Goal: Task Accomplishment & Management: Manage account settings

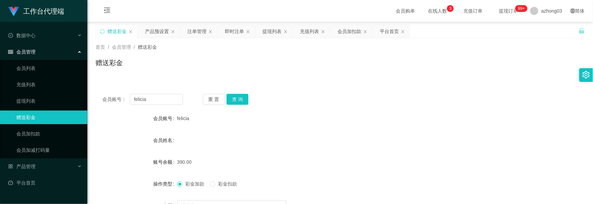
scroll to position [77, 0]
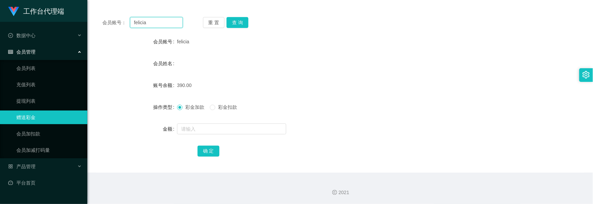
drag, startPoint x: 151, startPoint y: 23, endPoint x: 109, endPoint y: 23, distance: 42.0
click at [109, 23] on div "会员账号： [PERSON_NAME]" at bounding box center [142, 22] width 80 height 11
paste input "khchong76"
type input "khchong76"
click at [237, 25] on button "查 询" at bounding box center [237, 22] width 22 height 11
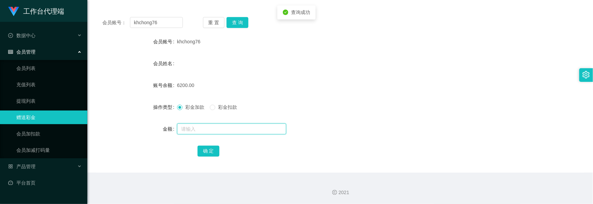
click at [189, 128] on input "text" at bounding box center [231, 128] width 109 height 11
type input "3600"
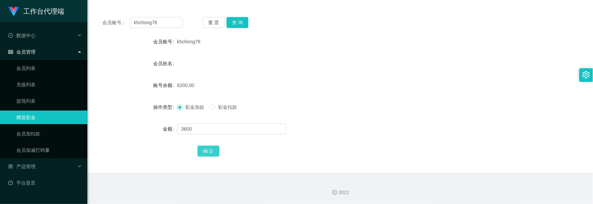
click at [206, 151] on button "确 定" at bounding box center [208, 151] width 22 height 11
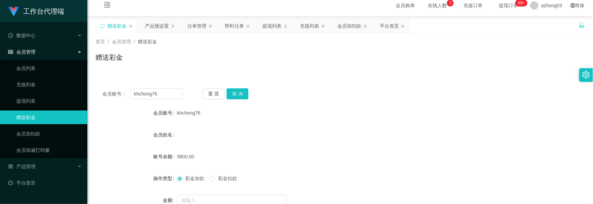
scroll to position [0, 0]
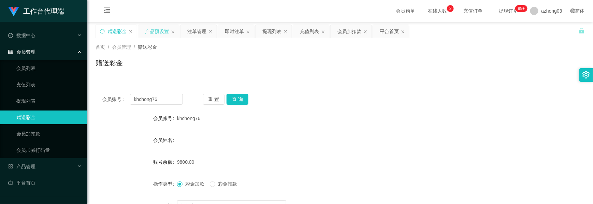
click at [156, 35] on div "产品预设置" at bounding box center [157, 31] width 24 height 13
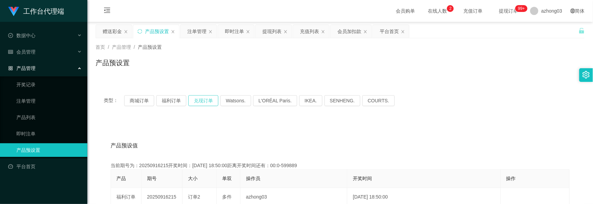
click at [201, 104] on button "兑现订单" at bounding box center [203, 100] width 30 height 11
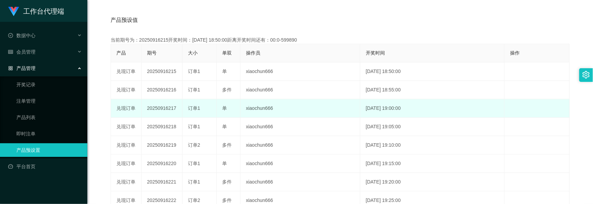
scroll to position [136, 0]
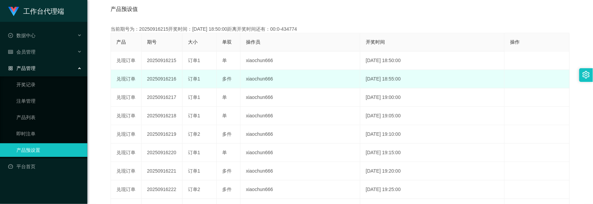
click at [165, 81] on td "20250916216" at bounding box center [162, 79] width 41 height 18
copy td "20250916216"
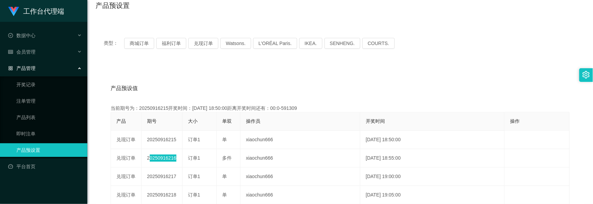
scroll to position [45, 0]
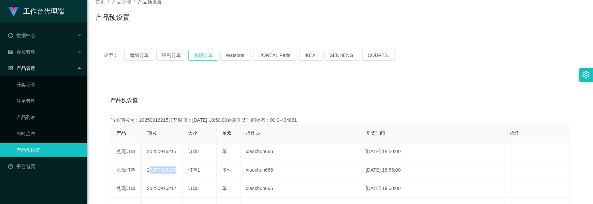
click at [202, 54] on button "兑现订单" at bounding box center [203, 55] width 30 height 11
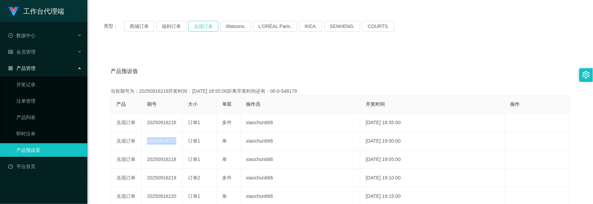
scroll to position [91, 0]
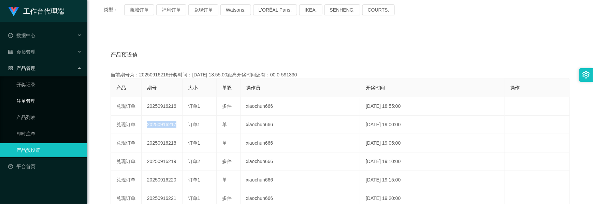
drag, startPoint x: 18, startPoint y: 96, endPoint x: 40, endPoint y: 97, distance: 22.5
click at [18, 97] on link "注单管理" at bounding box center [48, 101] width 65 height 14
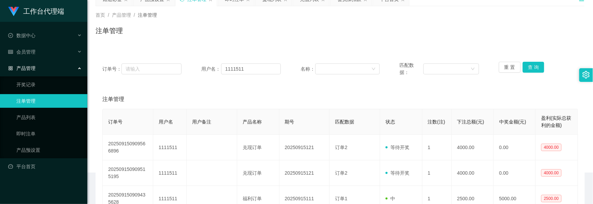
scroll to position [91, 0]
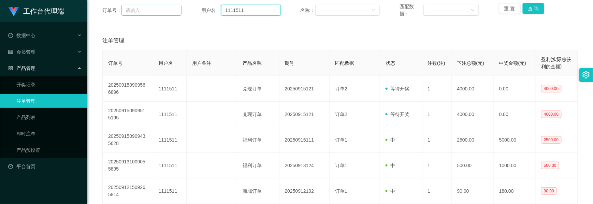
drag, startPoint x: 256, startPoint y: 12, endPoint x: 172, endPoint y: 12, distance: 84.6
click at [172, 12] on div "订单号： 用户名： 1111511 名称： 匹配数据： 重 置 查 询" at bounding box center [339, 10] width 475 height 14
paste input "khchong76"
type input "khchong76"
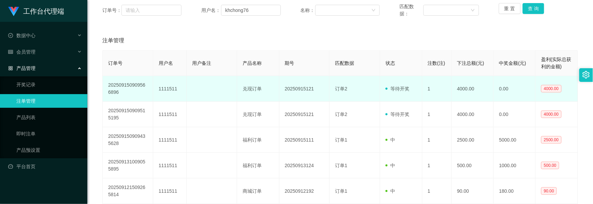
scroll to position [45, 0]
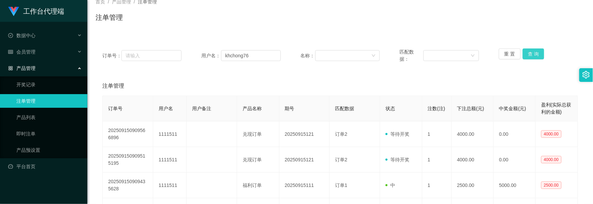
click at [524, 55] on button "查 询" at bounding box center [533, 53] width 22 height 11
click at [526, 55] on button "查 询" at bounding box center [533, 53] width 22 height 11
click at [526, 55] on div "重 置 查 询" at bounding box center [538, 55] width 79 height 14
click at [526, 55] on button "查 询" at bounding box center [533, 53] width 22 height 11
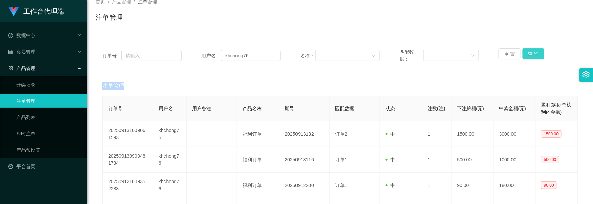
click at [526, 55] on button "查 询" at bounding box center [533, 53] width 22 height 11
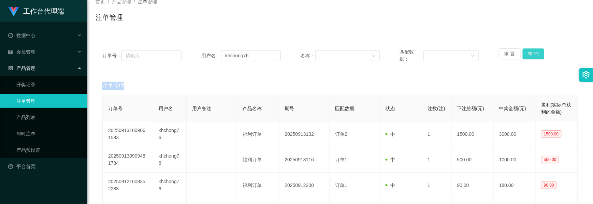
click at [527, 56] on button "查 询" at bounding box center [533, 53] width 22 height 11
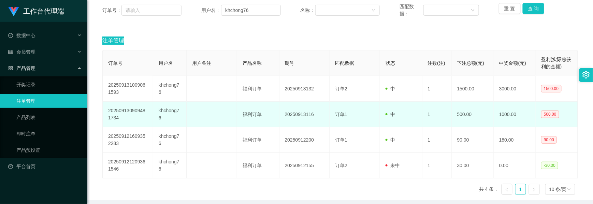
scroll to position [0, 0]
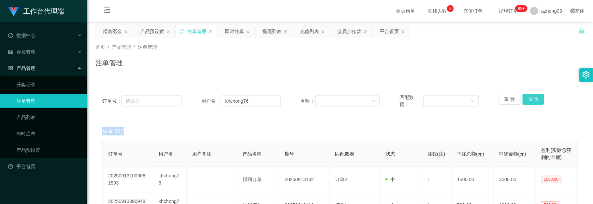
click at [530, 97] on button "查 询" at bounding box center [533, 99] width 22 height 11
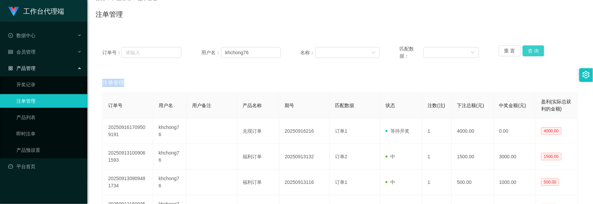
scroll to position [91, 0]
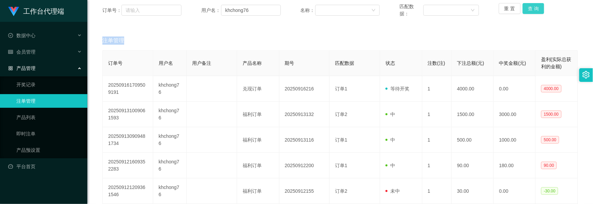
click at [532, 11] on button "查 询" at bounding box center [533, 8] width 22 height 11
click at [532, 11] on div "重 置 查 询" at bounding box center [538, 10] width 79 height 14
click at [532, 11] on button "查 询" at bounding box center [533, 8] width 22 height 11
click at [532, 11] on div "重 置 查 询" at bounding box center [538, 10] width 79 height 14
click at [532, 11] on button "查 询" at bounding box center [533, 8] width 22 height 11
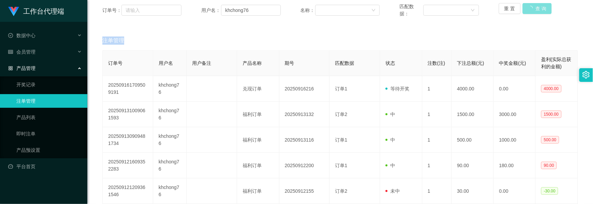
click at [532, 11] on div "重 置 查 询" at bounding box center [538, 10] width 79 height 14
click at [532, 11] on button "查 询" at bounding box center [533, 8] width 22 height 11
